Goal: Transaction & Acquisition: Purchase product/service

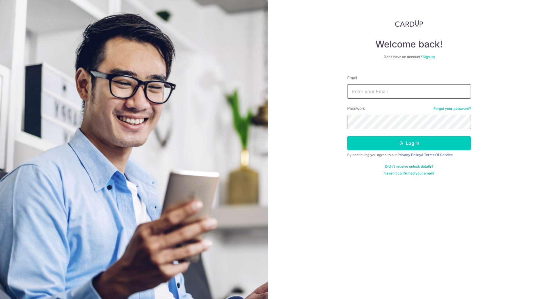
click at [373, 93] on input "Email" at bounding box center [409, 91] width 124 height 14
click at [370, 93] on input "Email" at bounding box center [409, 91] width 124 height 14
click at [369, 93] on input "Email" at bounding box center [409, 91] width 124 height 14
click at [386, 92] on input "liawtristan@hotmail.com" at bounding box center [409, 91] width 124 height 14
type input "liawtristan@gmail.com"
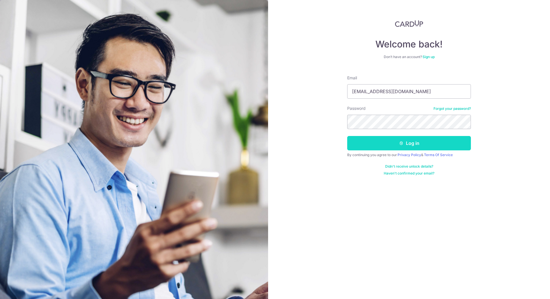
click at [410, 145] on button "Log in" at bounding box center [409, 143] width 124 height 14
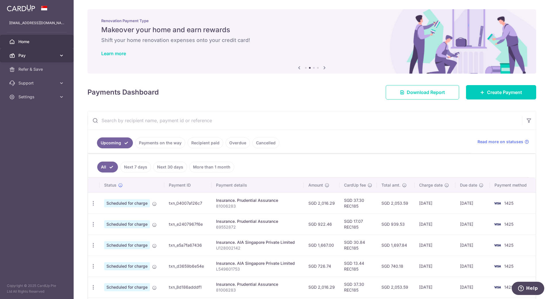
click at [34, 55] on span "Pay" at bounding box center [37, 56] width 38 height 6
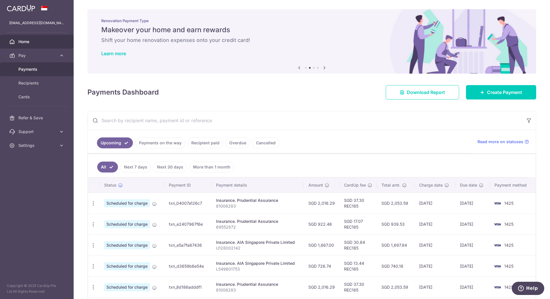
click at [33, 69] on span "Payments" at bounding box center [37, 69] width 38 height 6
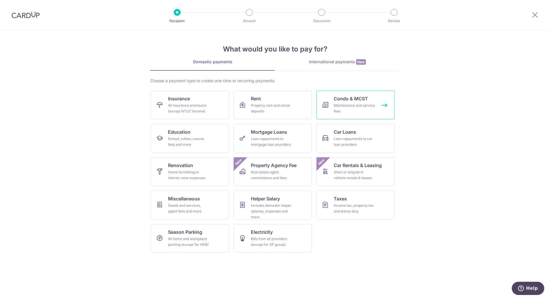
click at [350, 103] on div "Maintenance and service fees" at bounding box center [354, 109] width 41 height 12
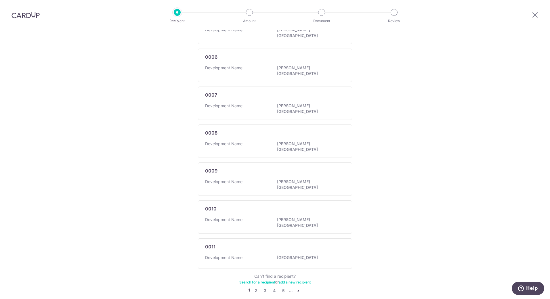
scroll to position [256, 0]
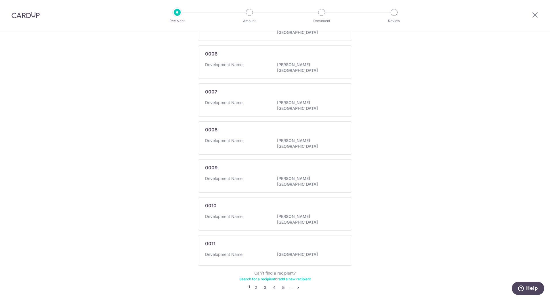
click at [282, 284] on link "5" at bounding box center [283, 287] width 7 height 7
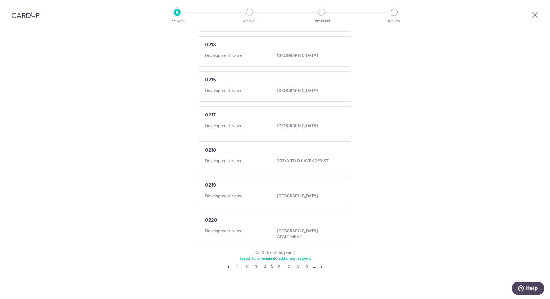
scroll to position [259, 0]
click at [314, 262] on li "..." at bounding box center [314, 264] width 3 height 7
click at [313, 263] on li "..." at bounding box center [314, 264] width 3 height 7
click at [320, 262] on icon "pager" at bounding box center [321, 264] width 5 height 5
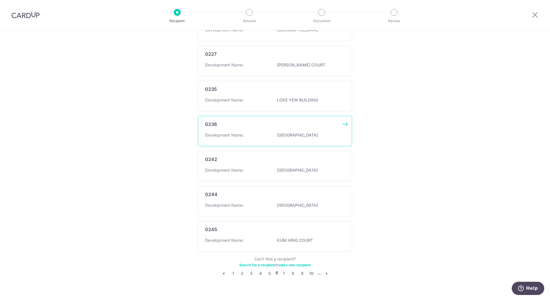
scroll to position [256, 0]
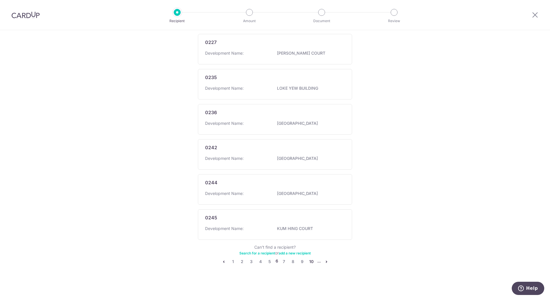
click at [310, 261] on link "10" at bounding box center [311, 261] width 7 height 7
click at [309, 262] on link "14" at bounding box center [310, 261] width 7 height 7
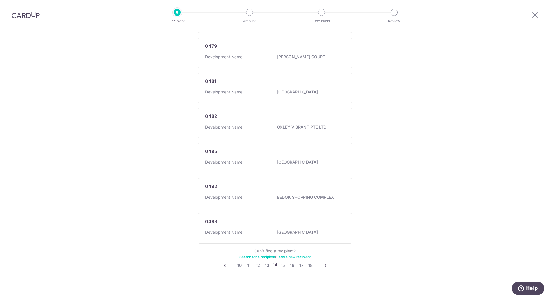
scroll to position [267, 0]
click at [310, 262] on link "18" at bounding box center [310, 264] width 7 height 7
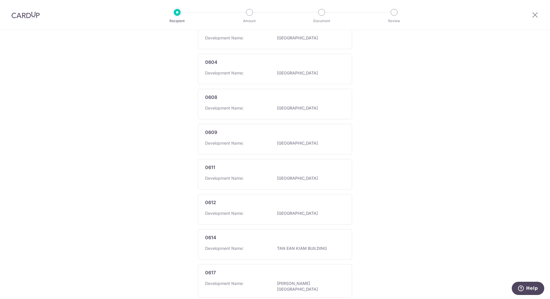
scroll to position [256, 0]
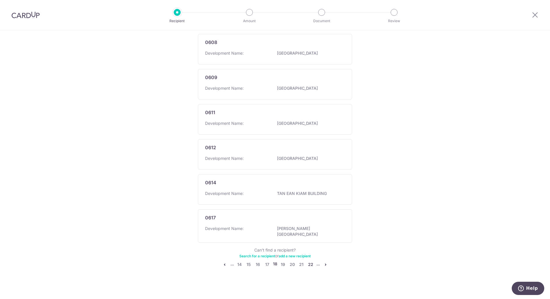
click at [310, 261] on link "22" at bounding box center [310, 264] width 7 height 7
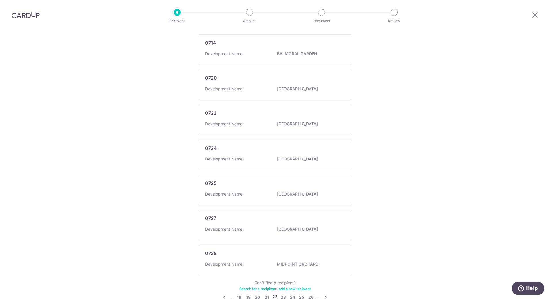
scroll to position [259, 0]
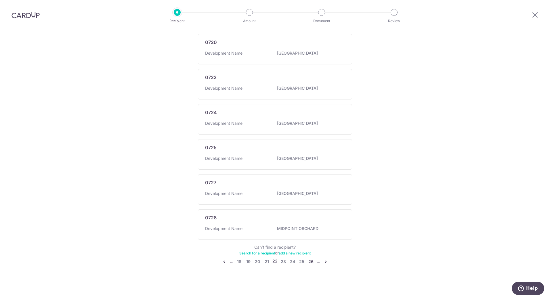
click at [310, 261] on link "26" at bounding box center [310, 261] width 7 height 7
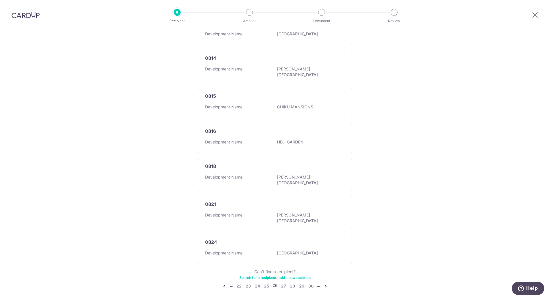
scroll to position [256, 0]
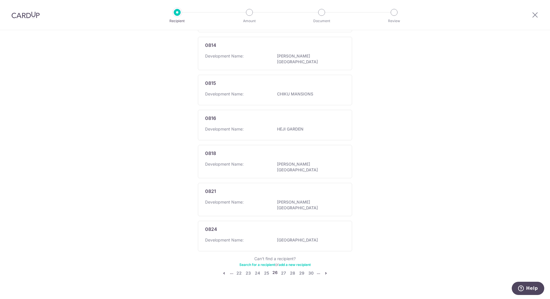
click at [323, 271] on icon "pager" at bounding box center [325, 273] width 5 height 5
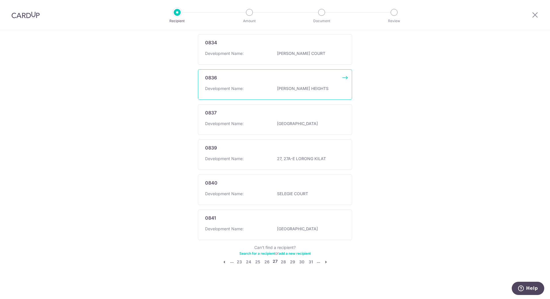
scroll to position [259, 0]
click at [324, 261] on icon "pager" at bounding box center [325, 261] width 5 height 5
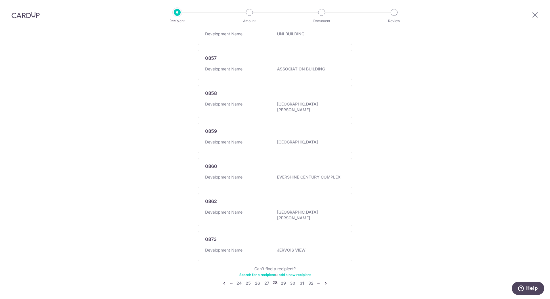
scroll to position [256, 0]
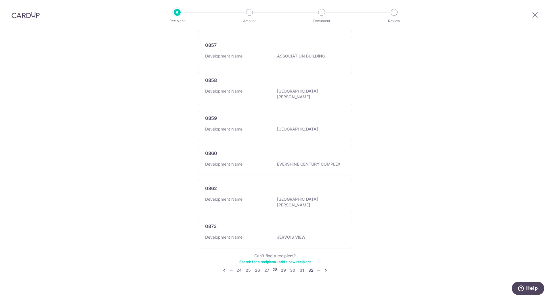
click at [309, 267] on link "32" at bounding box center [310, 270] width 7 height 7
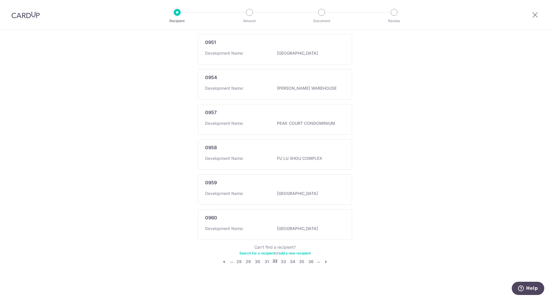
click at [317, 262] on li "..." at bounding box center [318, 261] width 3 height 7
click at [311, 261] on link "36" at bounding box center [310, 261] width 7 height 7
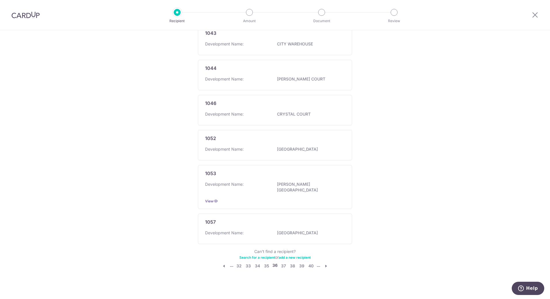
scroll to position [267, 0]
click at [311, 261] on link "40" at bounding box center [310, 264] width 7 height 7
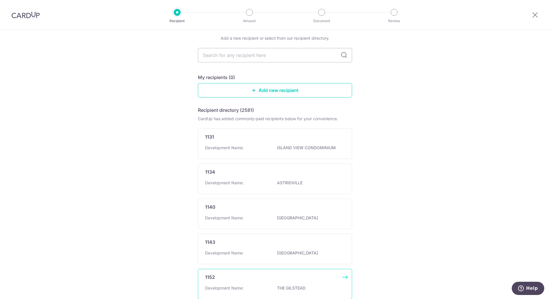
scroll to position [0, 0]
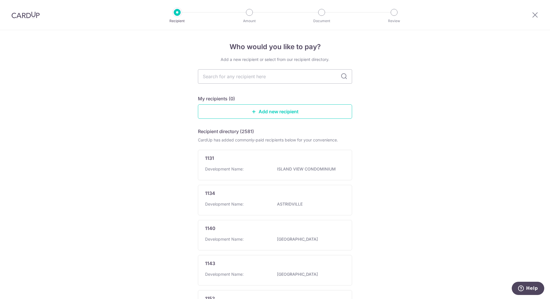
type input "4"
type input "4655"
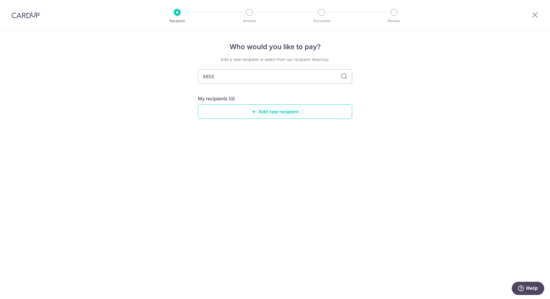
click at [344, 75] on icon at bounding box center [343, 76] width 7 height 7
click at [225, 78] on input "4655" at bounding box center [275, 76] width 154 height 14
drag, startPoint x: 223, startPoint y: 78, endPoint x: 192, endPoint y: 77, distance: 31.6
click at [192, 77] on div "Who would you like to pay? Add a new recipient or select from our recipient dir…" at bounding box center [275, 164] width 550 height 269
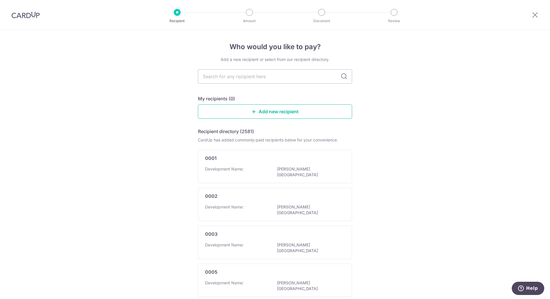
click at [265, 108] on link "Add new recipient" at bounding box center [275, 111] width 154 height 14
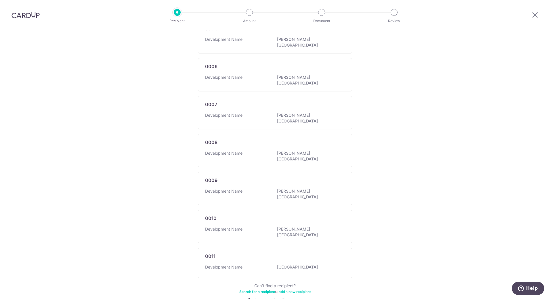
scroll to position [256, 0]
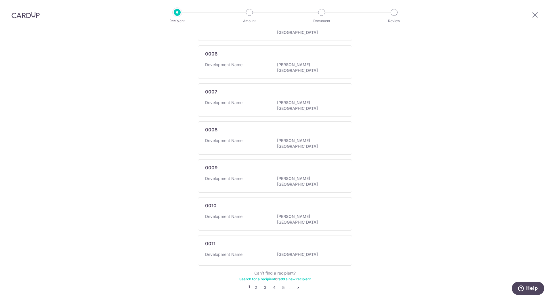
click at [261, 277] on link "Search for a recipient" at bounding box center [257, 279] width 36 height 4
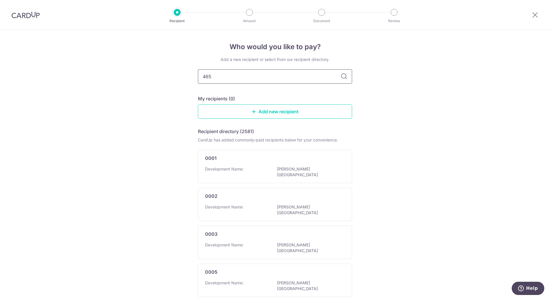
type input "4655"
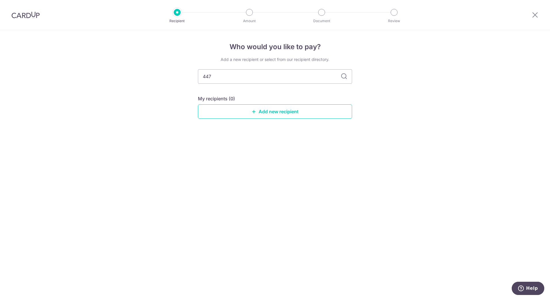
type input "4479"
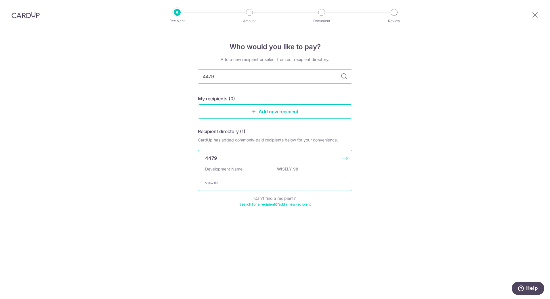
click at [256, 160] on div "4479" at bounding box center [271, 158] width 133 height 7
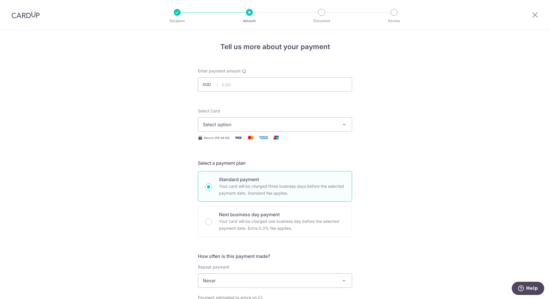
click at [250, 126] on span "Select option" at bounding box center [270, 124] width 134 height 7
click at [235, 165] on span "**** 1425" at bounding box center [227, 165] width 21 height 7
click at [241, 86] on input "text" at bounding box center [275, 84] width 154 height 14
type input "784.80"
click at [379, 135] on div "Tell us more about your payment Enter payment amount SGD 784.80 784.80 Select C…" at bounding box center [275, 290] width 550 height 520
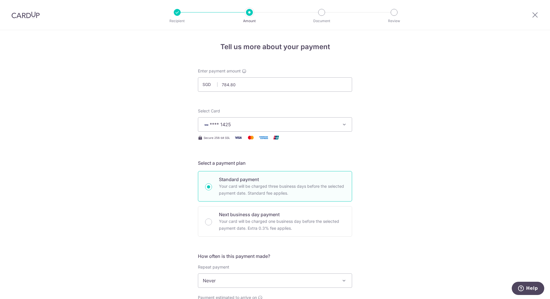
click at [362, 150] on div "Tell us more about your payment Enter payment amount SGD 784.80 784.80 Select C…" at bounding box center [275, 290] width 550 height 520
click at [279, 85] on input "784.80" at bounding box center [275, 84] width 154 height 14
click at [329, 183] on p "Your card will be charged three business days before the selected payment date.…" at bounding box center [282, 190] width 126 height 14
click at [212, 183] on input "Standard payment Your card will be charged three business days before the selec…" at bounding box center [208, 186] width 7 height 7
radio input "true"
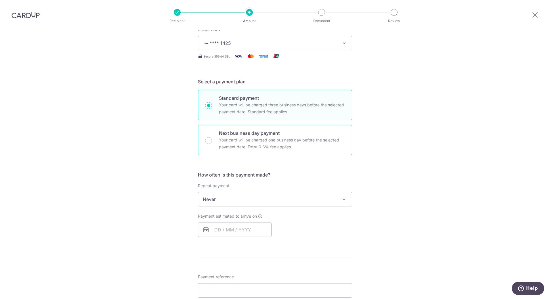
scroll to position [115, 0]
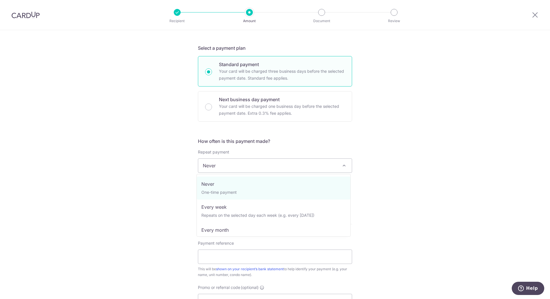
click at [238, 169] on span "Never" at bounding box center [275, 166] width 154 height 14
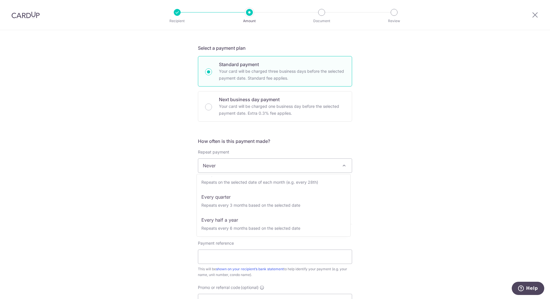
scroll to position [58, 0]
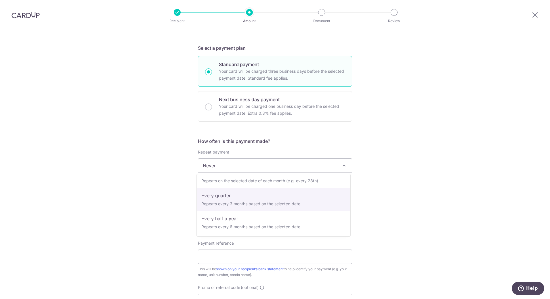
select select "4"
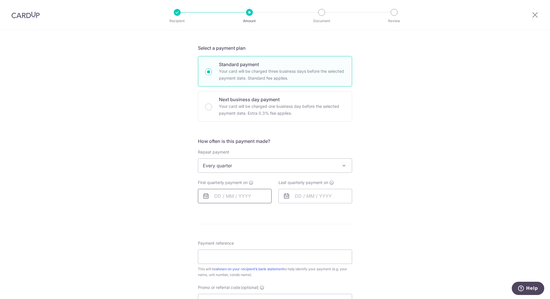
click at [228, 195] on input "text" at bounding box center [235, 196] width 74 height 14
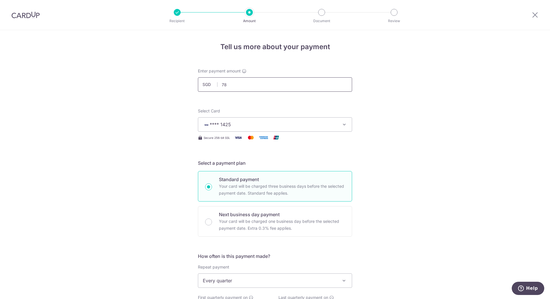
type input "7"
type input "784.80"
click button "Add Card" at bounding box center [0, 0] width 0 height 0
click at [251, 127] on span "**** 1425" at bounding box center [270, 124] width 134 height 7
click at [256, 105] on form "Enter payment amount SGD 784.80 784.80 Select Card **** 1425 Add credit card Yo…" at bounding box center [275, 291] width 154 height 447
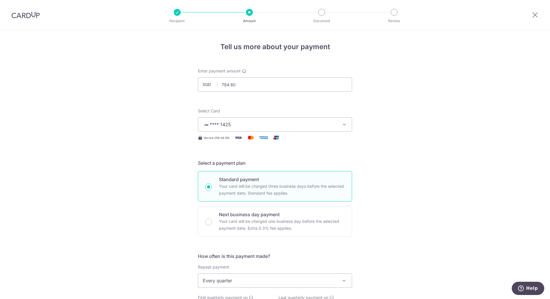
click at [391, 153] on div "Tell us more about your payment Enter payment amount SGD 784.80 784.80 Select C…" at bounding box center [275, 286] width 550 height 512
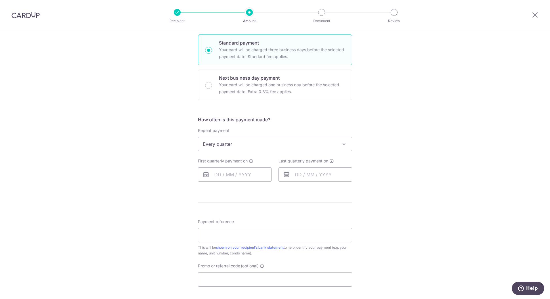
scroll to position [143, 0]
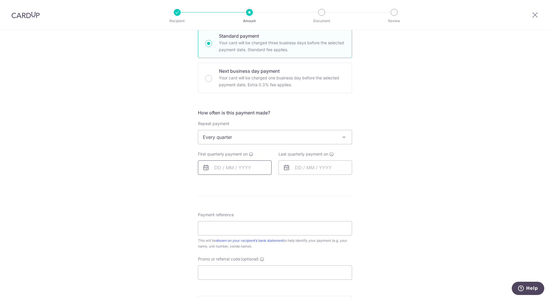
click at [235, 169] on input "text" at bounding box center [235, 167] width 74 height 14
click at [267, 221] on link "10" at bounding box center [267, 219] width 9 height 9
type input "10/10/2025"
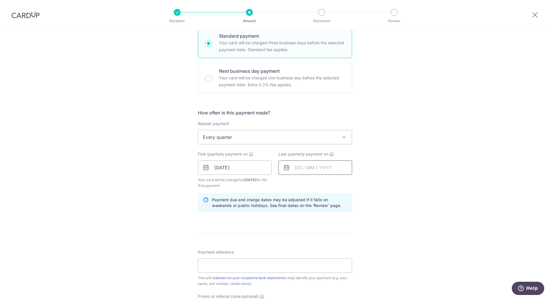
click at [308, 169] on input "text" at bounding box center [315, 167] width 74 height 14
click at [358, 182] on link "Next" at bounding box center [359, 183] width 7 height 7
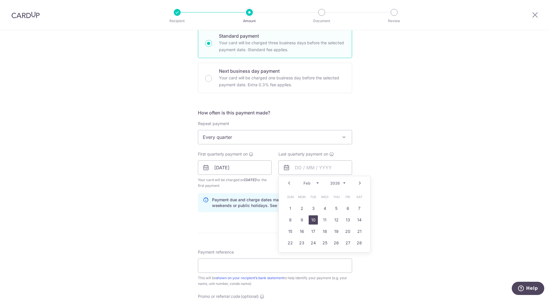
click at [311, 219] on link "10" at bounding box center [313, 219] width 9 height 9
type input "10/02/2026"
click at [355, 227] on div "Tell us more about your payment Enter payment amount SGD 784.80 784.80 Select C…" at bounding box center [275, 161] width 550 height 549
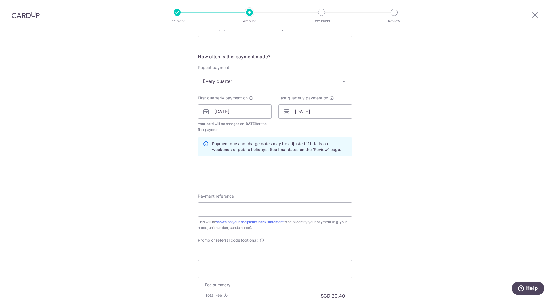
scroll to position [201, 0]
click at [260, 206] on input "Payment reference" at bounding box center [275, 208] width 154 height 14
type input "Liaw Lik Sia Blk 6 Unit 14-09"
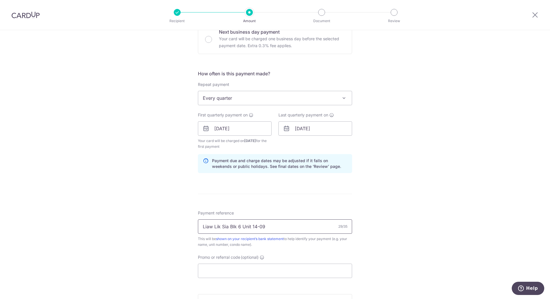
scroll to position [143, 0]
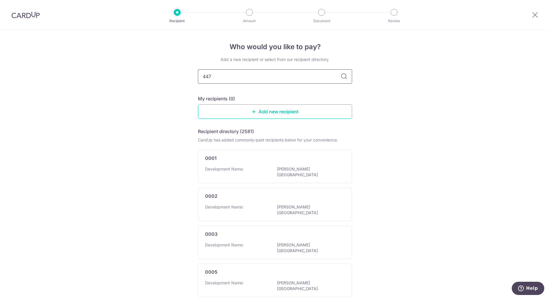
type input "4479"
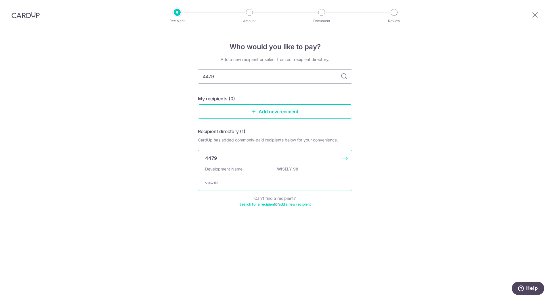
click at [289, 169] on p "WISELY 98" at bounding box center [309, 169] width 64 height 6
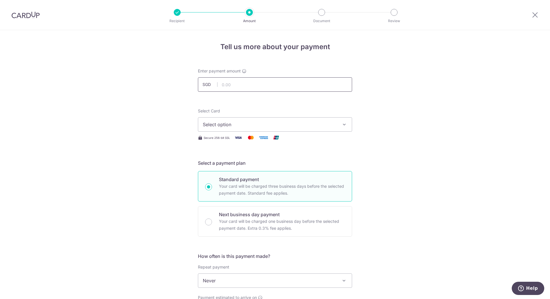
click at [229, 89] on input "text" at bounding box center [275, 84] width 154 height 14
type input "784.80"
click at [275, 127] on span "Select option" at bounding box center [270, 124] width 134 height 7
click at [229, 164] on span "**** 1425" at bounding box center [227, 165] width 21 height 7
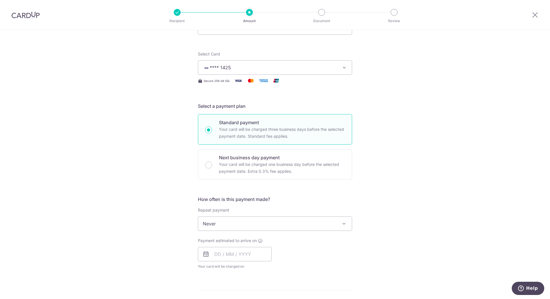
scroll to position [58, 0]
click at [249, 221] on span "Never" at bounding box center [275, 223] width 154 height 14
click at [309, 227] on span "Never" at bounding box center [275, 223] width 154 height 14
click at [341, 225] on span at bounding box center [343, 223] width 7 height 7
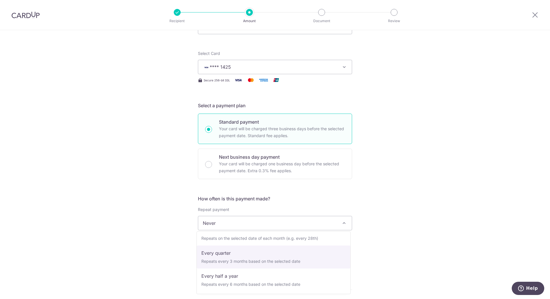
select select "4"
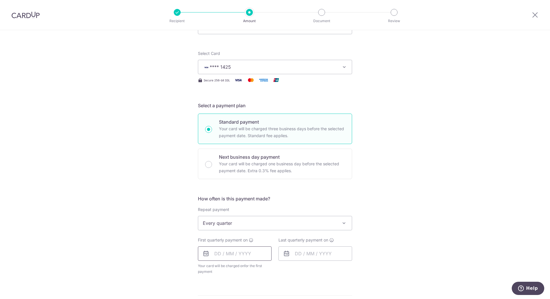
click at [230, 256] on input "text" at bounding box center [235, 253] width 74 height 14
type input "10/10/2025"
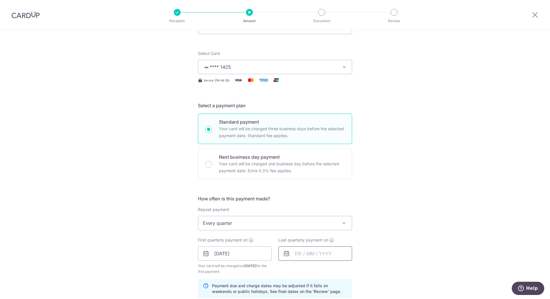
click at [311, 252] on input "text" at bounding box center [315, 253] width 74 height 14
click at [357, 270] on link "Next" at bounding box center [359, 269] width 7 height 7
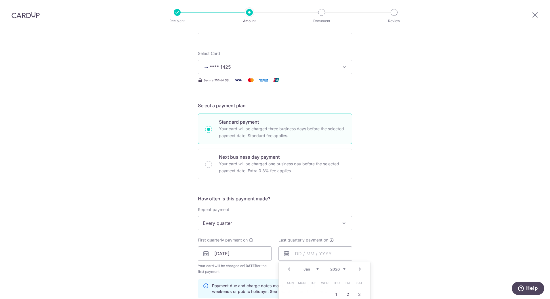
type input "10/01/2026"
click at [363, 131] on div "Tell us more about your payment Enter payment amount SGD 784.80 784.80 Select C…" at bounding box center [275, 247] width 550 height 549
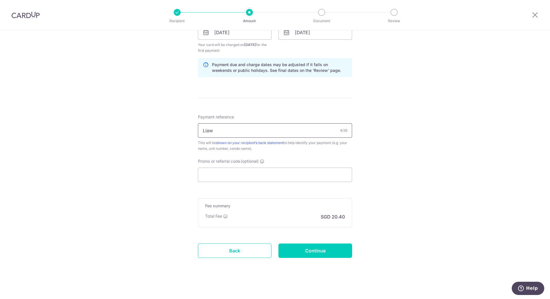
scroll to position [281, 0]
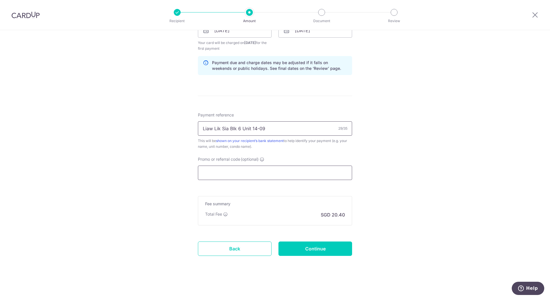
type input "Liaw Lik Sia Blk 6 Unit 14-09"
click at [274, 174] on input "Promo or referral code (optional)" at bounding box center [275, 173] width 154 height 14
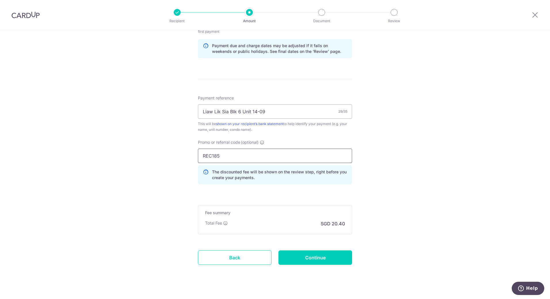
scroll to position [307, 0]
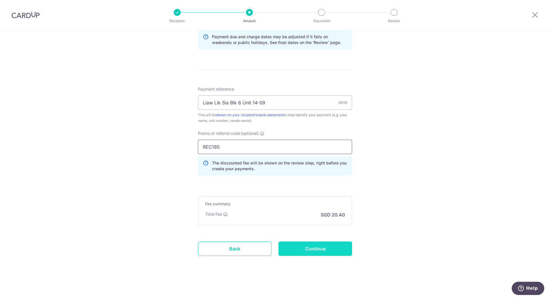
type input "REC185"
click at [309, 248] on input "Continue" at bounding box center [315, 249] width 74 height 14
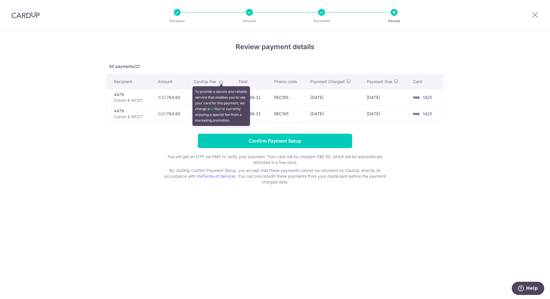
click at [223, 82] on icon at bounding box center [221, 82] width 5 height 5
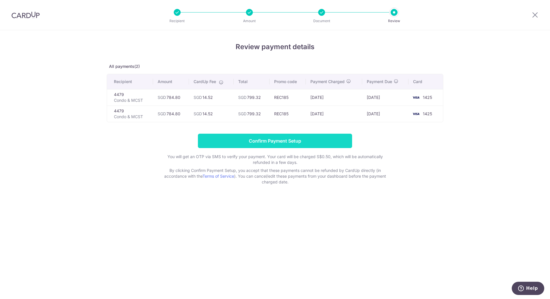
click at [277, 140] on input "Confirm Payment Setup" at bounding box center [275, 141] width 154 height 14
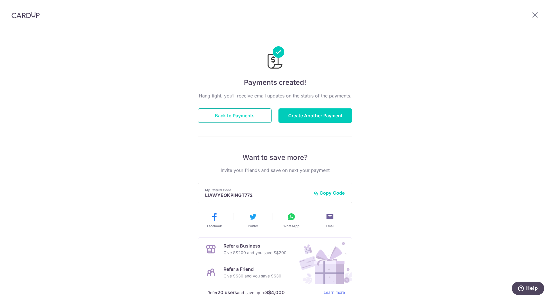
click at [232, 115] on button "Back to Payments" at bounding box center [235, 115] width 74 height 14
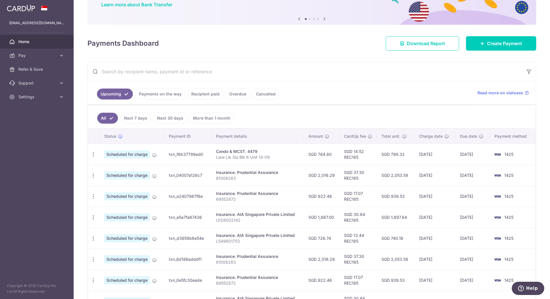
scroll to position [58, 0]
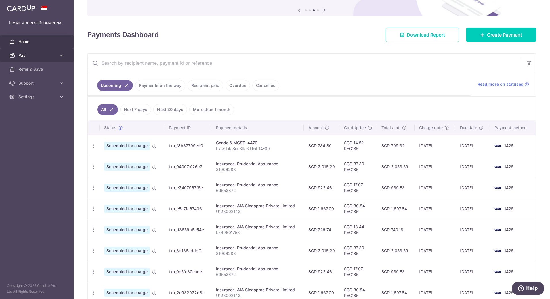
click at [32, 58] on span "Pay" at bounding box center [37, 56] width 38 height 6
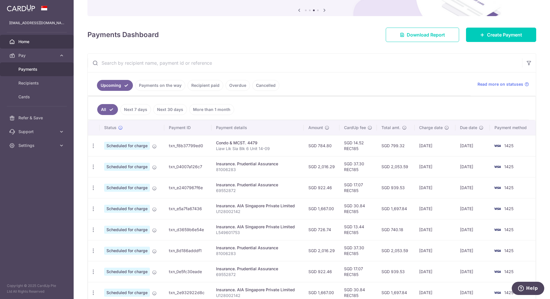
click at [34, 70] on span "Payments" at bounding box center [37, 69] width 38 height 6
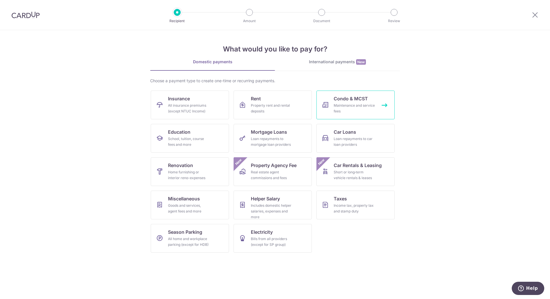
click at [349, 101] on span "Condo & MCST" at bounding box center [351, 98] width 34 height 7
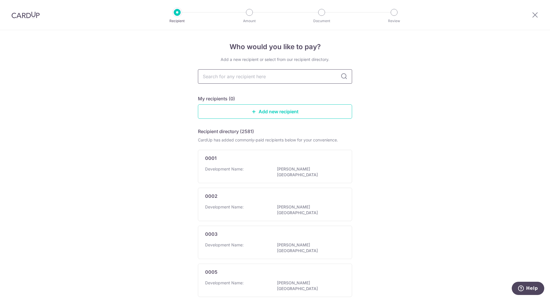
click at [239, 76] on input "text" at bounding box center [275, 76] width 154 height 14
type input "3295"
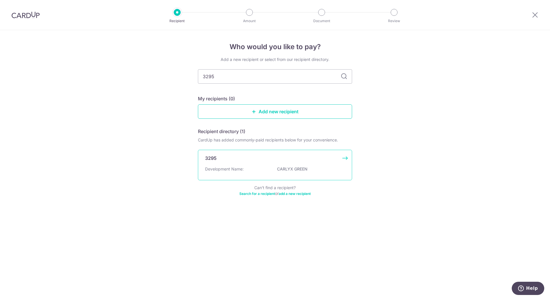
click at [253, 161] on div "3295" at bounding box center [271, 158] width 133 height 7
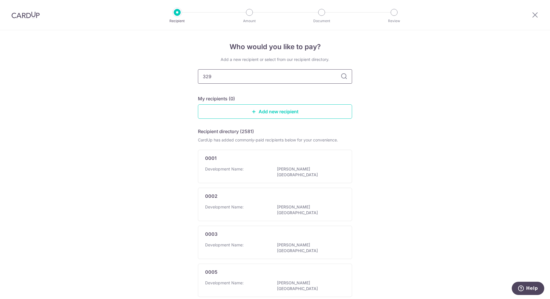
type input "3295"
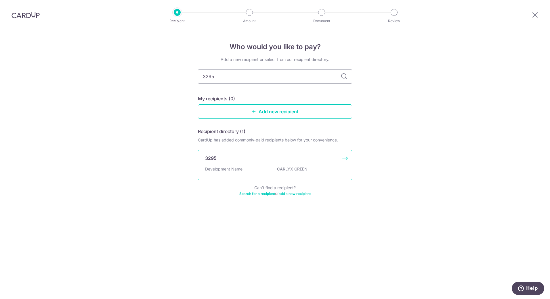
click at [347, 156] on div "3295 Development Name: CARLYX GREEN" at bounding box center [275, 165] width 154 height 30
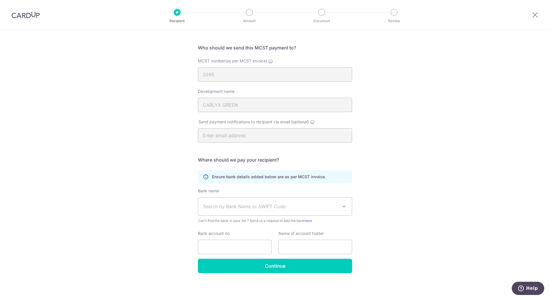
scroll to position [35, 0]
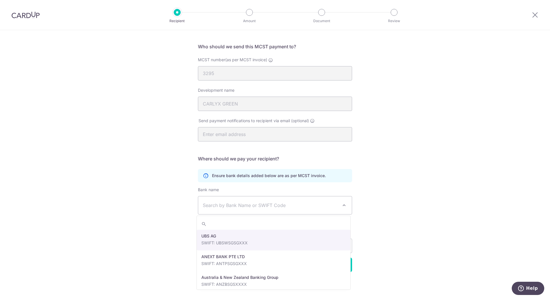
click at [343, 205] on span at bounding box center [343, 205] width 7 height 7
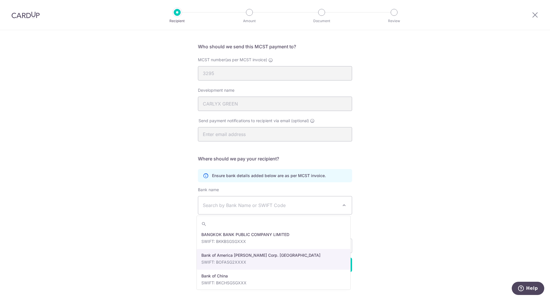
scroll to position [86, 0]
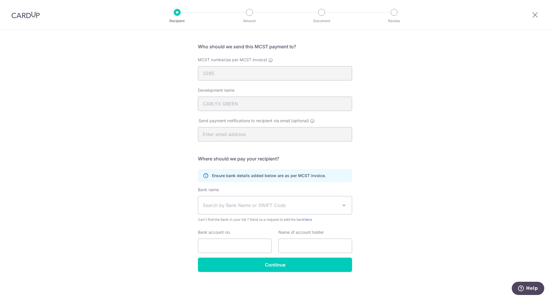
click at [382, 216] on div "Who would you like to pay? Your recipient does not need a CardUp account to rec…" at bounding box center [275, 147] width 550 height 304
click at [361, 168] on div "Who would you like to pay? Your recipient does not need a CardUp account to rec…" at bounding box center [275, 147] width 550 height 304
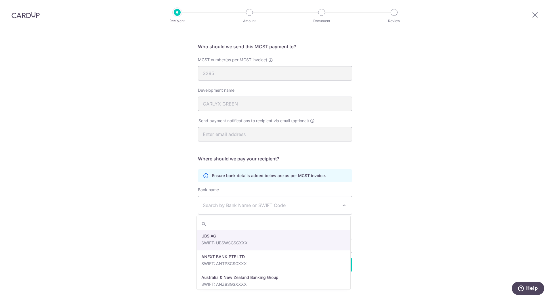
click at [343, 204] on span at bounding box center [343, 205] width 7 height 7
click at [345, 205] on span at bounding box center [343, 205] width 7 height 7
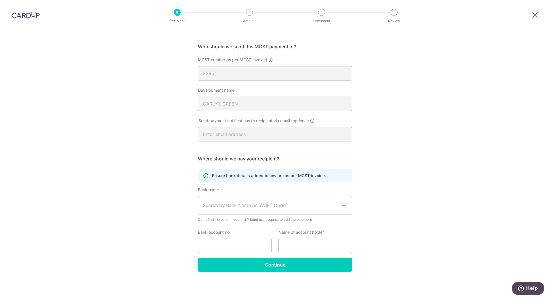
click at [385, 194] on div "Who would you like to pay? Your recipient does not need a CardUp account to rec…" at bounding box center [275, 147] width 550 height 304
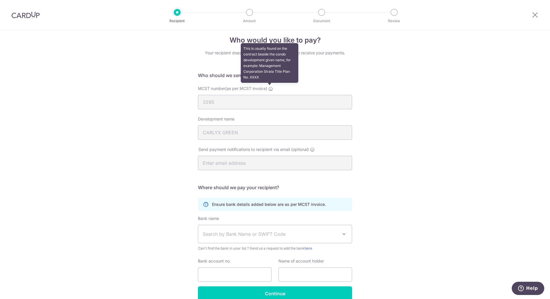
click at [269, 87] on icon at bounding box center [270, 89] width 5 height 5
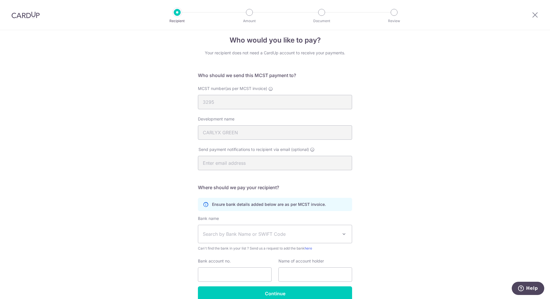
click at [386, 154] on div "Who would you like to pay? Your recipient does not need a CardUp account to rec…" at bounding box center [275, 176] width 550 height 304
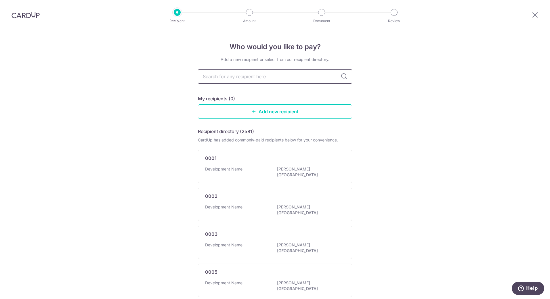
click at [223, 78] on input "text" at bounding box center [275, 76] width 154 height 14
type input "4495"
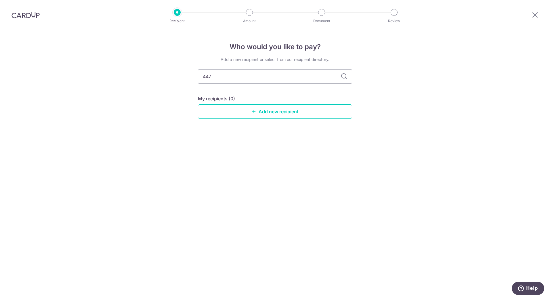
type input "4479"
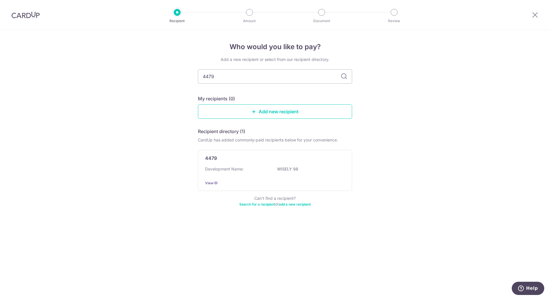
drag, startPoint x: 226, startPoint y: 74, endPoint x: 196, endPoint y: 80, distance: 30.7
click at [196, 80] on div "Who would you like to pay? Add a new recipient or select from our recipient dir…" at bounding box center [275, 164] width 550 height 269
type input "4655"
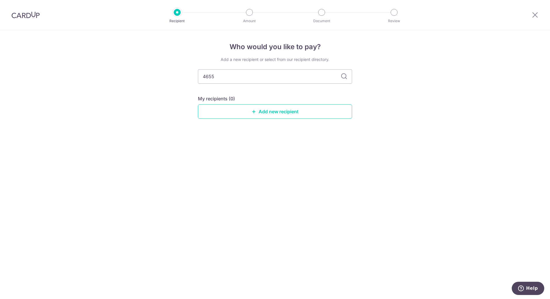
click at [343, 77] on icon at bounding box center [343, 76] width 7 height 7
click at [299, 78] on input "4655" at bounding box center [275, 76] width 154 height 14
click at [283, 113] on link "Add new recipient" at bounding box center [275, 111] width 154 height 14
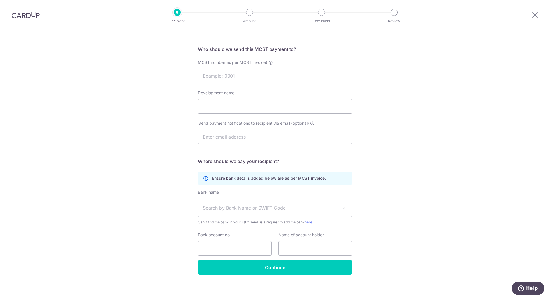
scroll to position [35, 0]
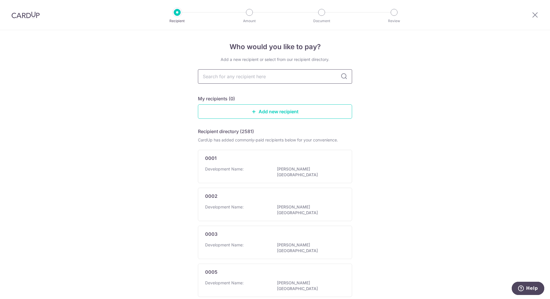
click at [232, 76] on input "text" at bounding box center [275, 76] width 154 height 14
type input "4655"
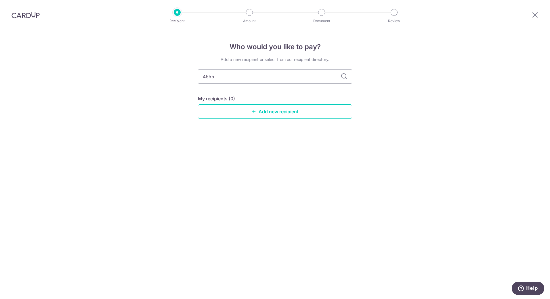
drag, startPoint x: 233, startPoint y: 76, endPoint x: 176, endPoint y: 74, distance: 57.0
click at [176, 74] on div "Who would you like to pay? Add a new recipient or select from our recipient dir…" at bounding box center [275, 164] width 550 height 269
type input "3295"
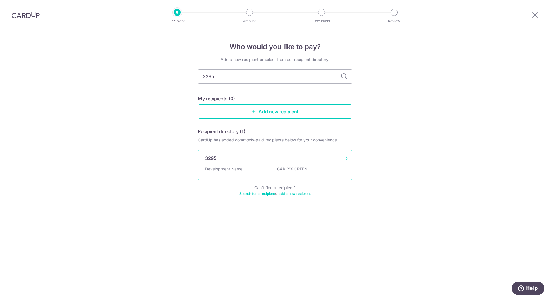
click at [292, 168] on p "CARLYX GREEN" at bounding box center [309, 169] width 64 height 6
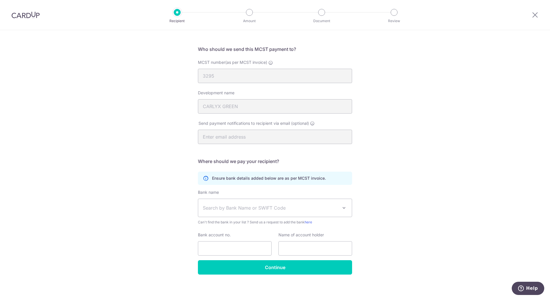
scroll to position [35, 0]
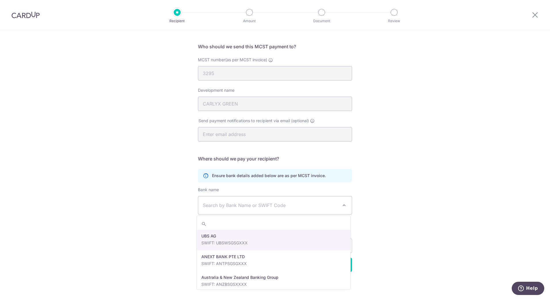
click at [342, 203] on span at bounding box center [343, 205] width 7 height 7
click at [342, 204] on span at bounding box center [343, 205] width 7 height 7
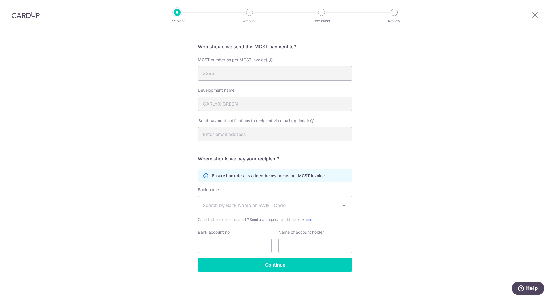
click at [375, 215] on div "Who would you like to pay? Your recipient does not need a CardUp account to rec…" at bounding box center [275, 147] width 550 height 304
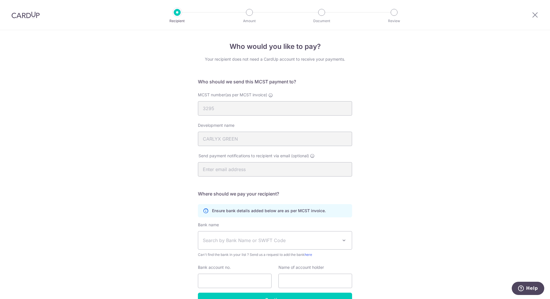
scroll to position [0, 0]
